Goal: Task Accomplishment & Management: Use online tool/utility

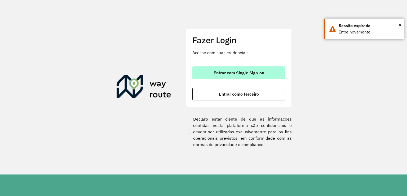
click at [226, 74] on span "Entrar com Single Sign-on" at bounding box center [239, 72] width 51 height 4
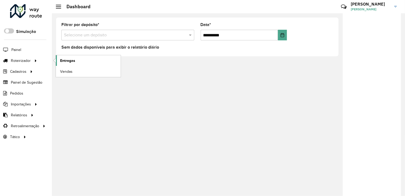
click at [68, 64] on link "Entregas" at bounding box center [88, 60] width 65 height 11
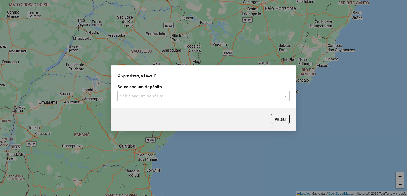
click at [154, 98] on input "text" at bounding box center [198, 96] width 156 height 6
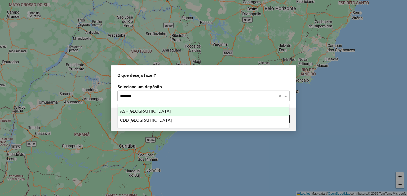
type input "********"
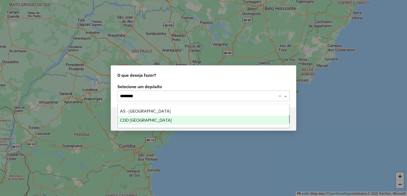
click at [155, 119] on span "CDD São José dos Campos" at bounding box center [146, 120] width 52 height 5
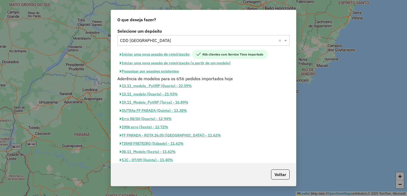
click at [162, 53] on button "Iniciar uma nova sessão de roteirização" at bounding box center [154, 54] width 75 height 9
select select "*"
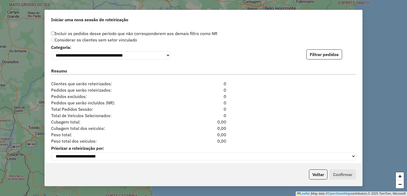
scroll to position [569, 0]
